Goal: Task Accomplishment & Management: Complete application form

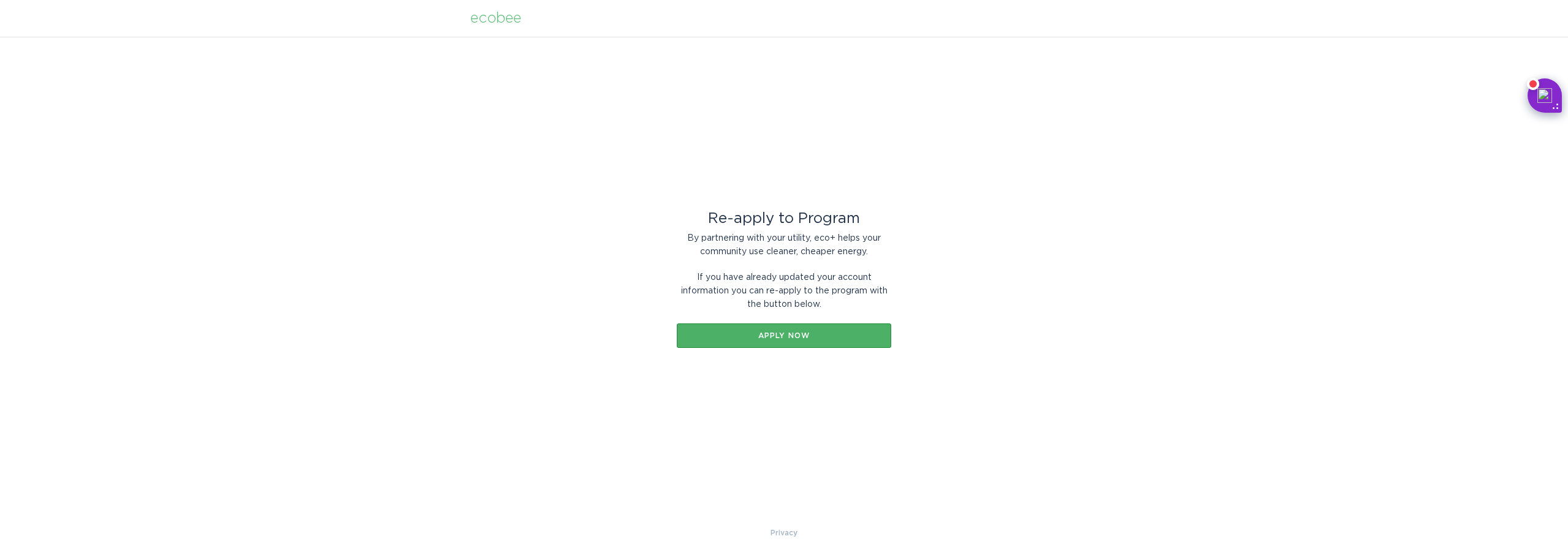
click at [806, 342] on button "Apply now" at bounding box center [784, 335] width 215 height 24
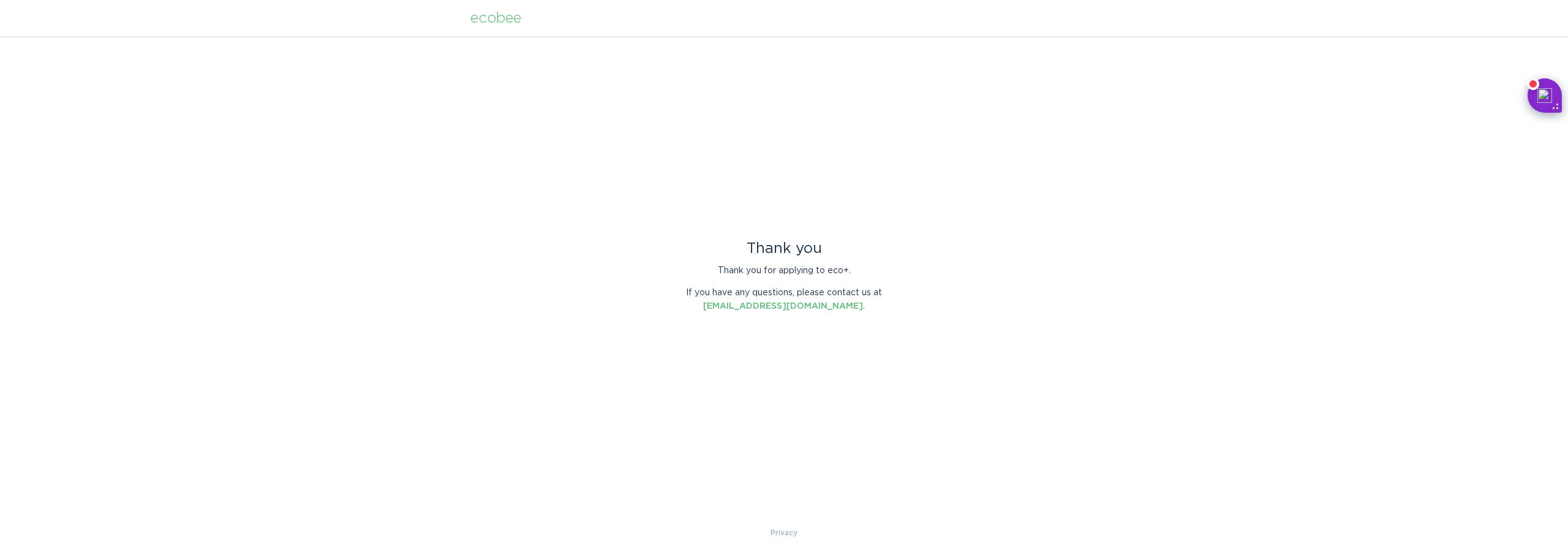
click at [505, 22] on div "ecobee" at bounding box center [496, 18] width 51 height 13
click at [512, 15] on div "ecobee" at bounding box center [496, 18] width 51 height 13
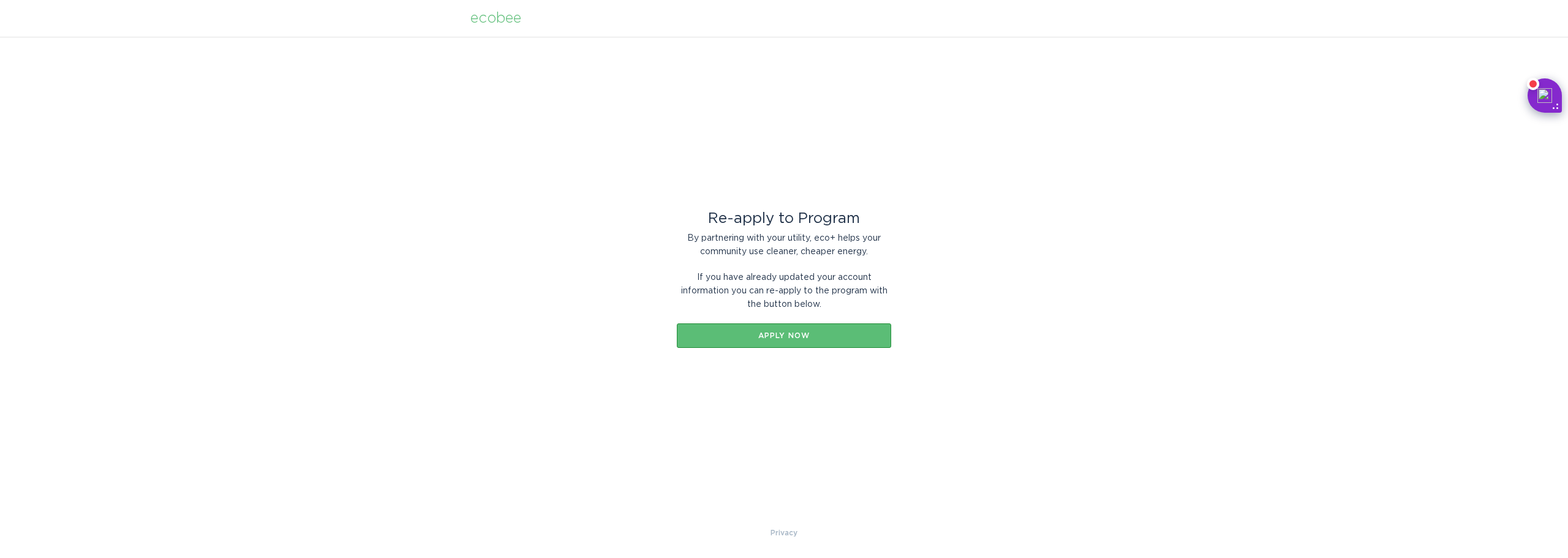
click at [491, 14] on div "ecobee" at bounding box center [496, 18] width 51 height 13
click at [488, 20] on div "ecobee" at bounding box center [496, 18] width 51 height 13
click at [782, 538] on link "Privacy" at bounding box center [784, 533] width 27 height 13
